Goal: Information Seeking & Learning: Learn about a topic

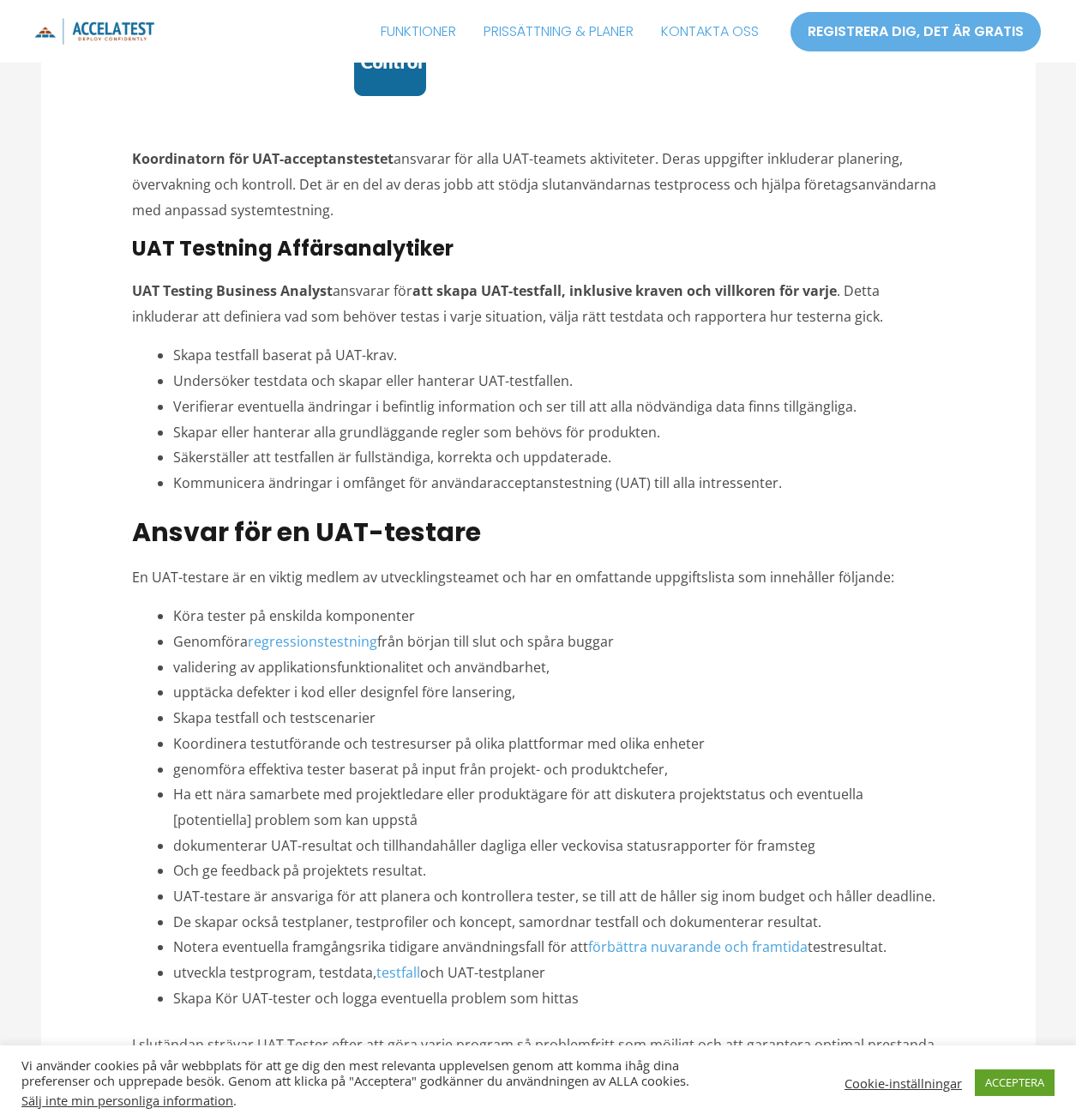
scroll to position [3430, 0]
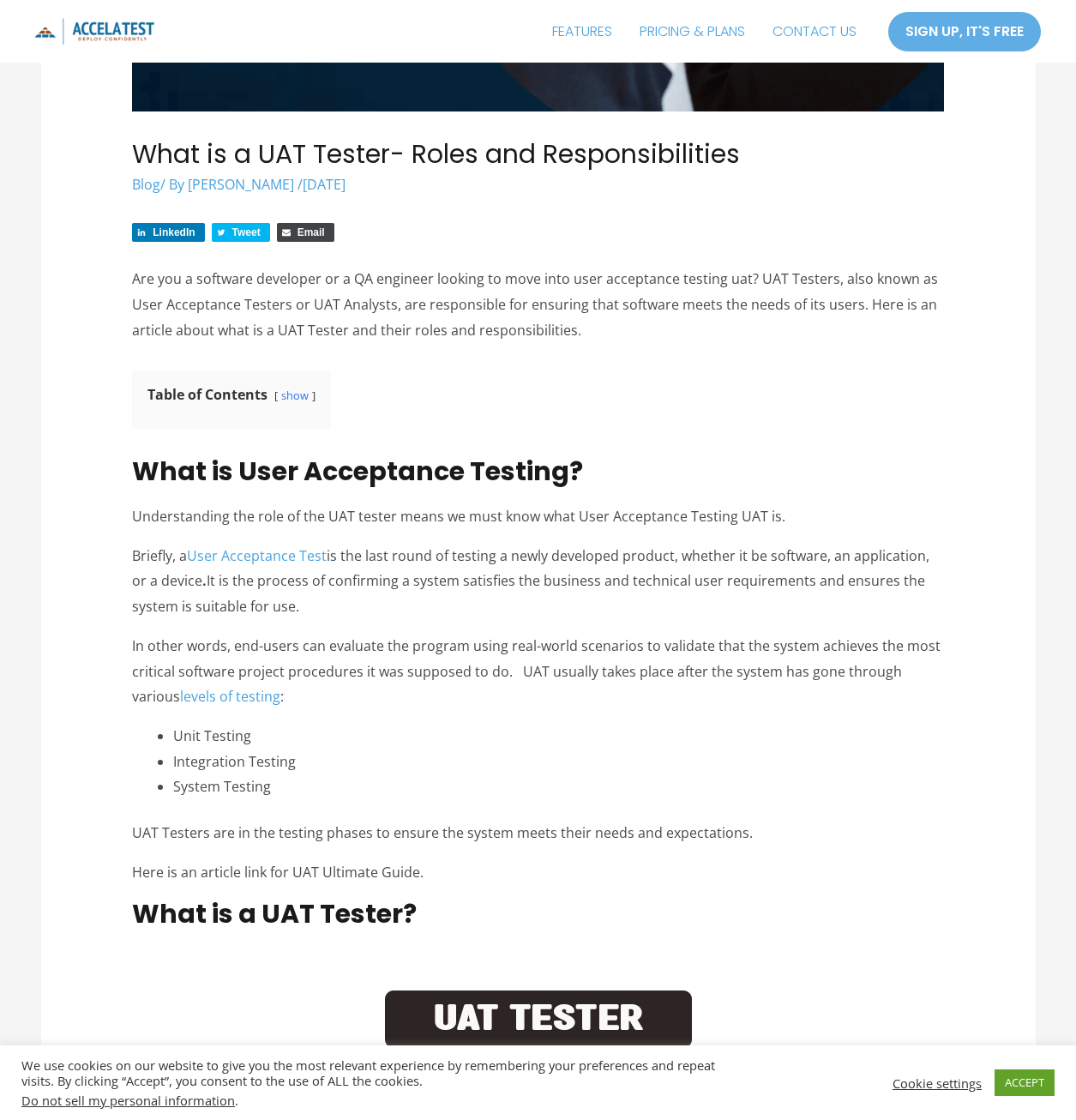
scroll to position [601, 0]
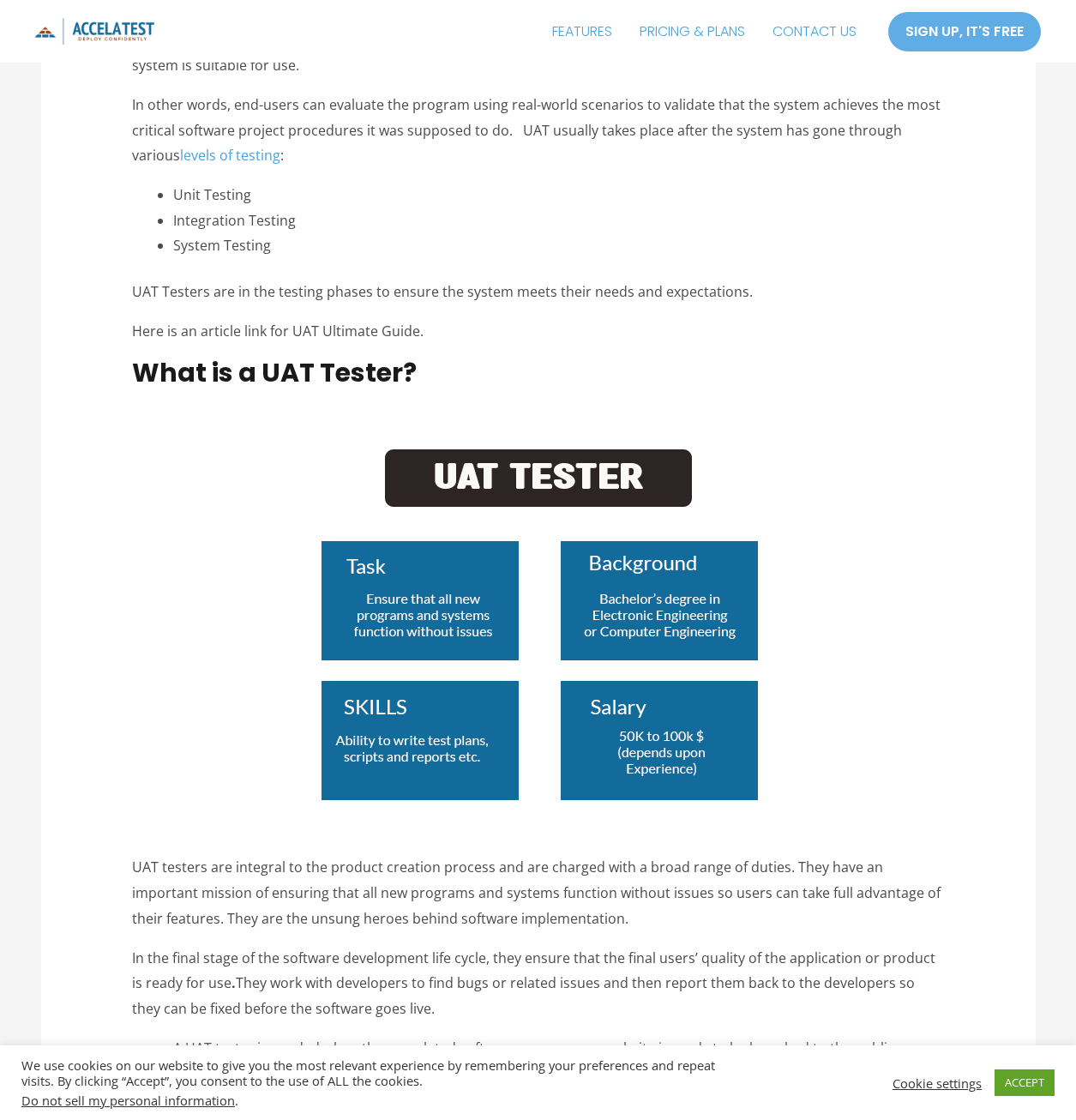
scroll to position [601, 0]
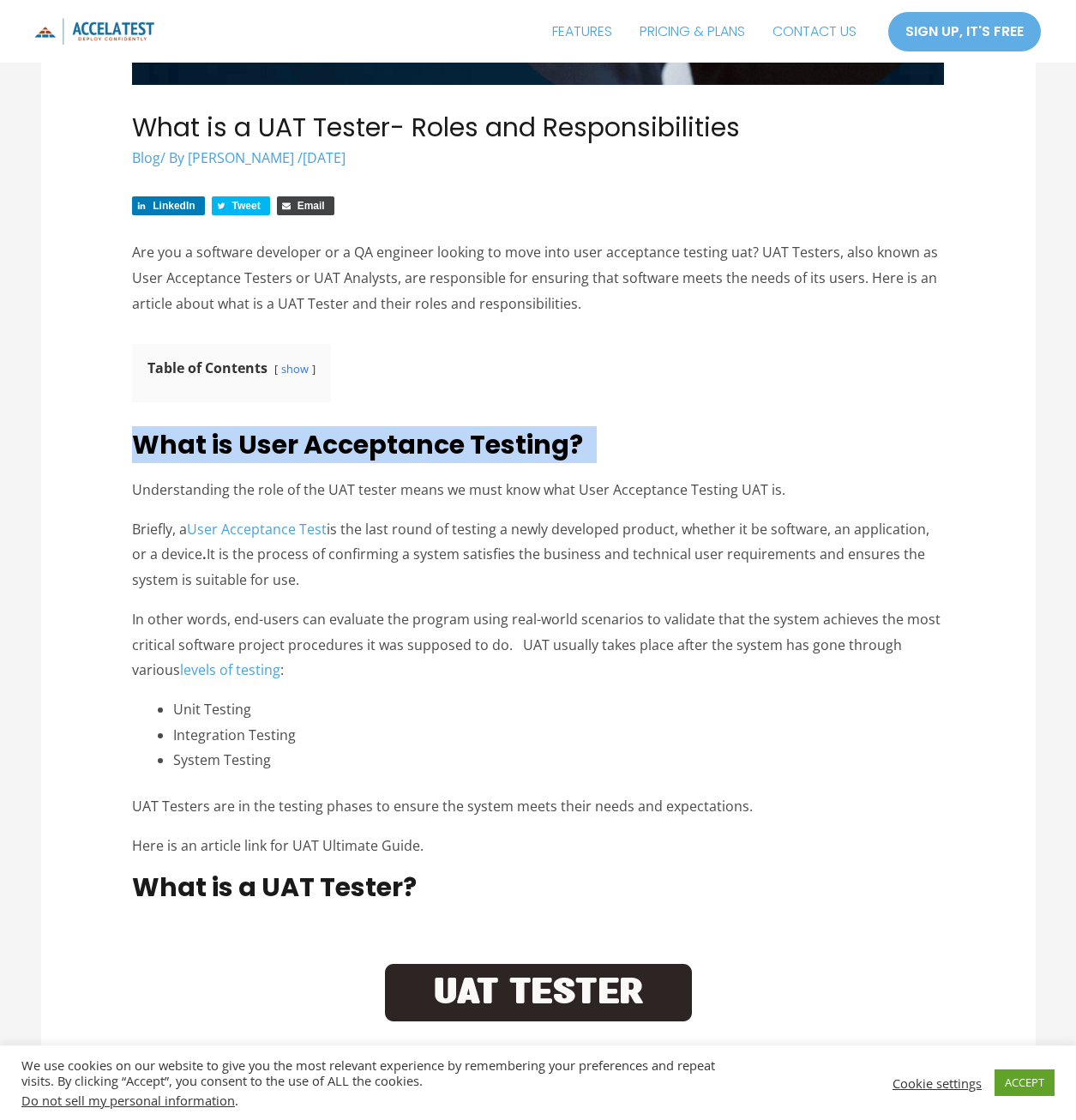
drag, startPoint x: 134, startPoint y: 438, endPoint x: 612, endPoint y: 438, distance: 478.0
click at [612, 438] on h2 "What is User Acceptance Testing?" at bounding box center [538, 444] width 811 height 31
copy span "What is User Acceptance Testing?"
